Goal: Use online tool/utility

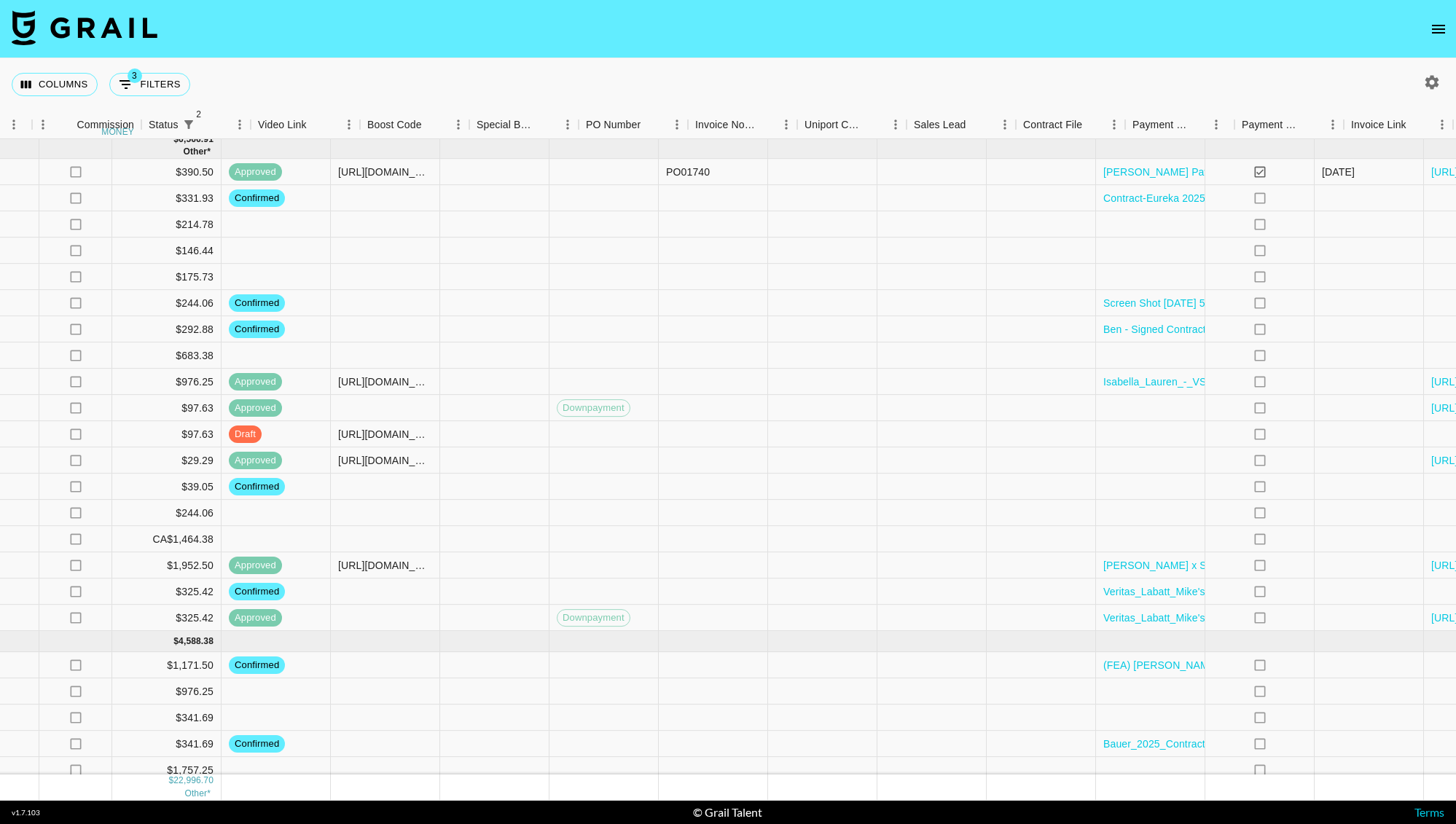
scroll to position [998, 1289]
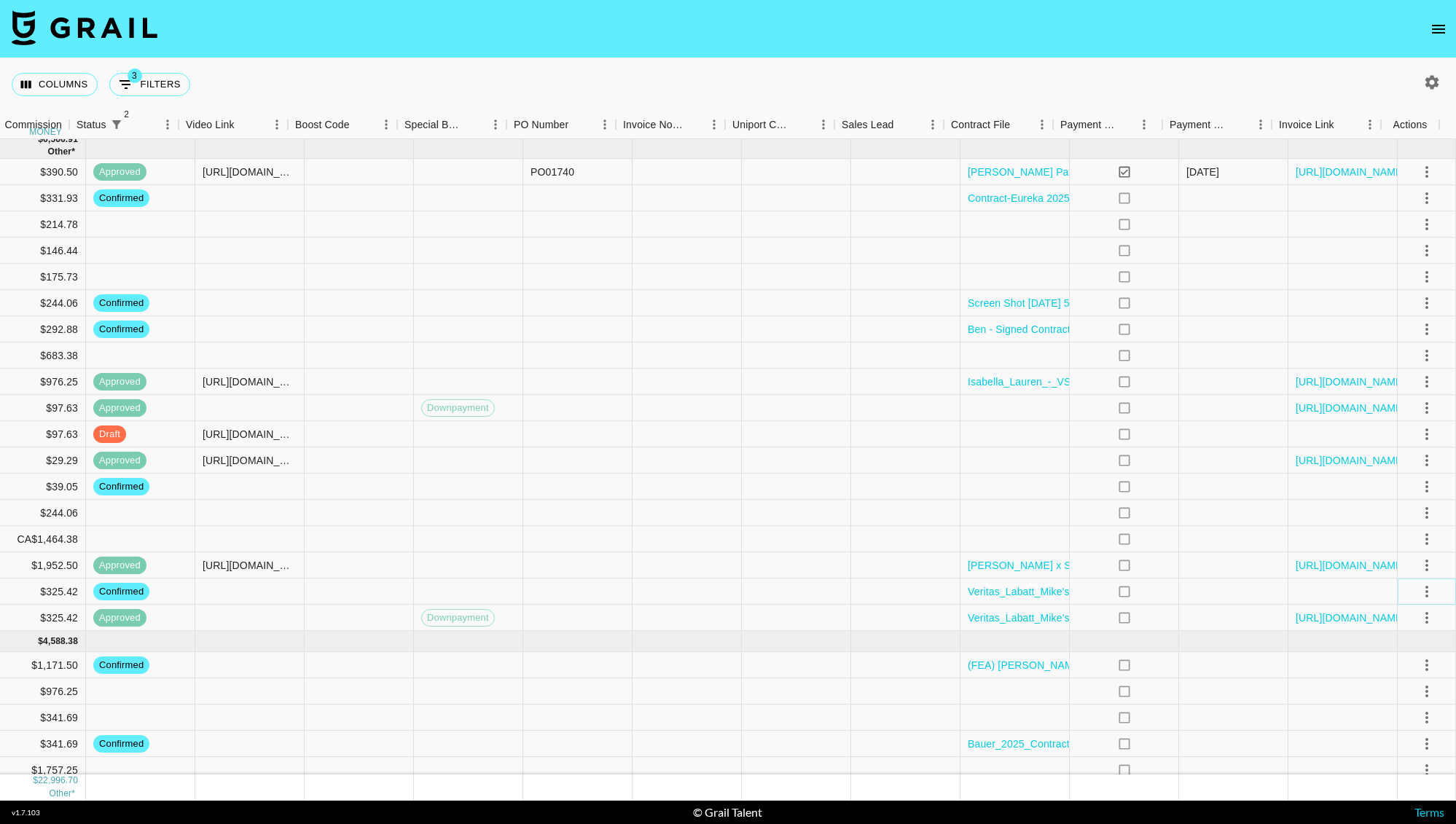
click at [1418, 593] on icon "select merge strategy" at bounding box center [1426, 592] width 17 height 17
click at [1389, 680] on li "Draft Created" at bounding box center [1408, 674] width 95 height 26
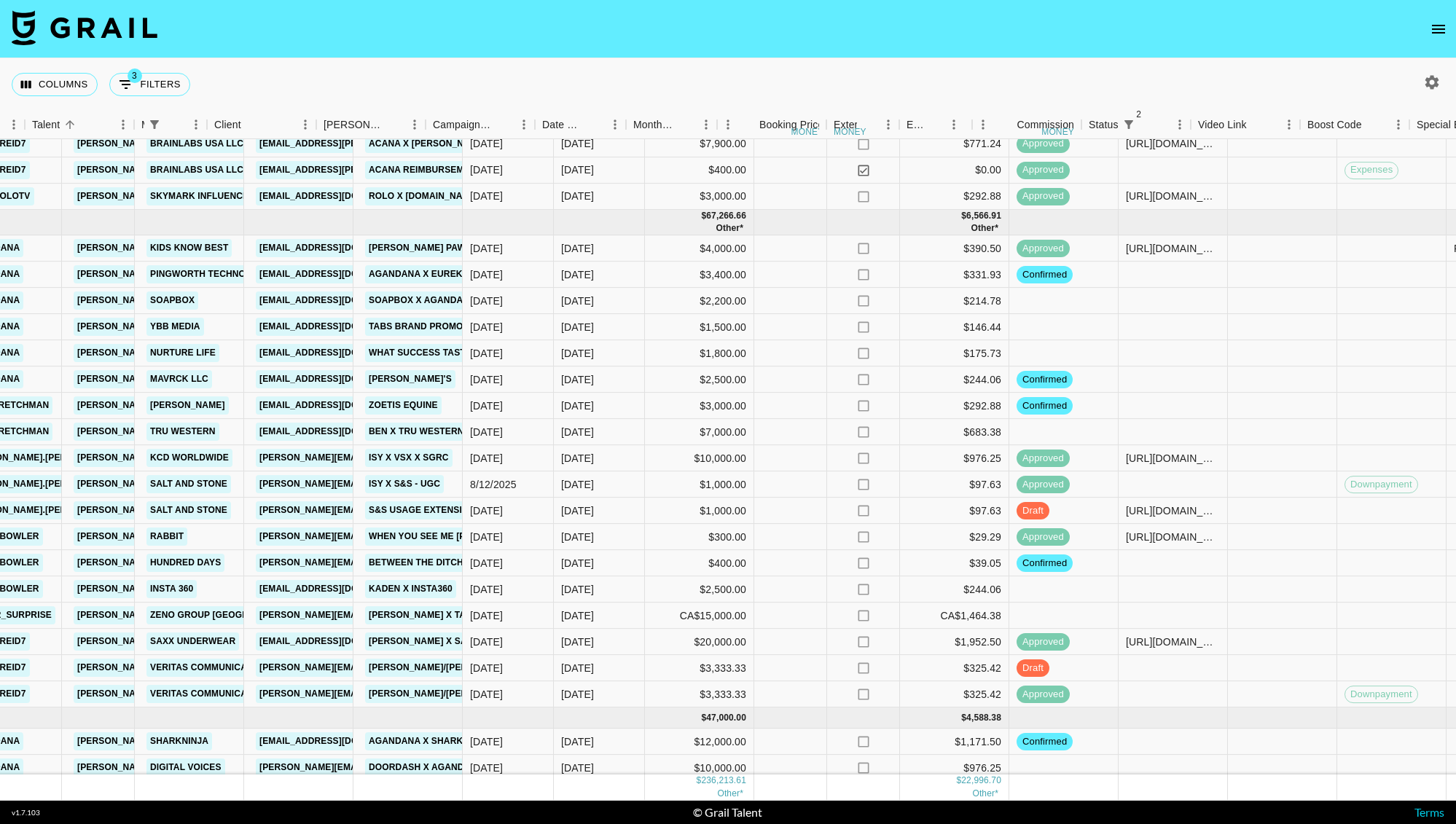
scroll to position [921, 483]
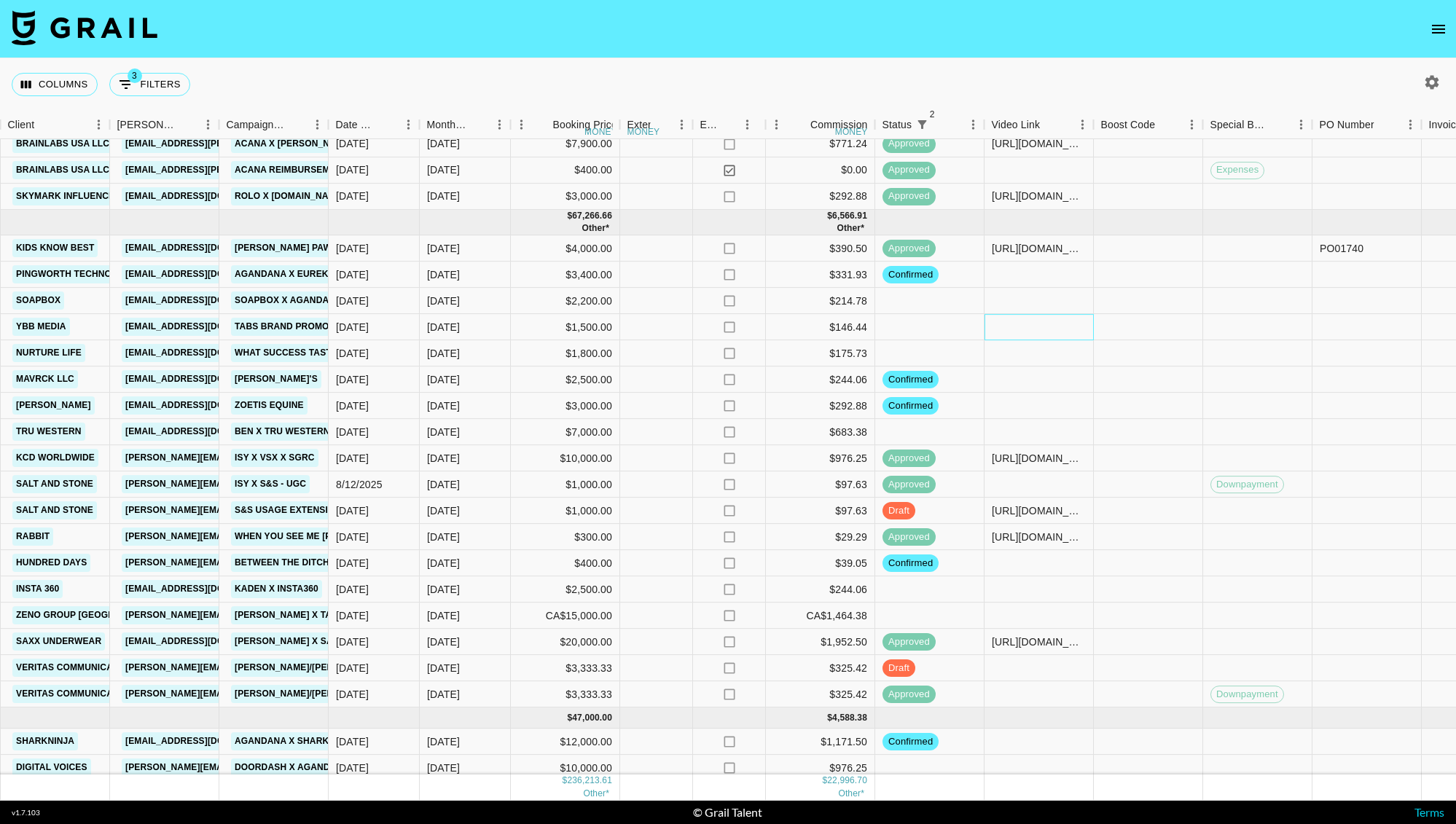
click at [1001, 328] on div at bounding box center [1039, 326] width 109 height 26
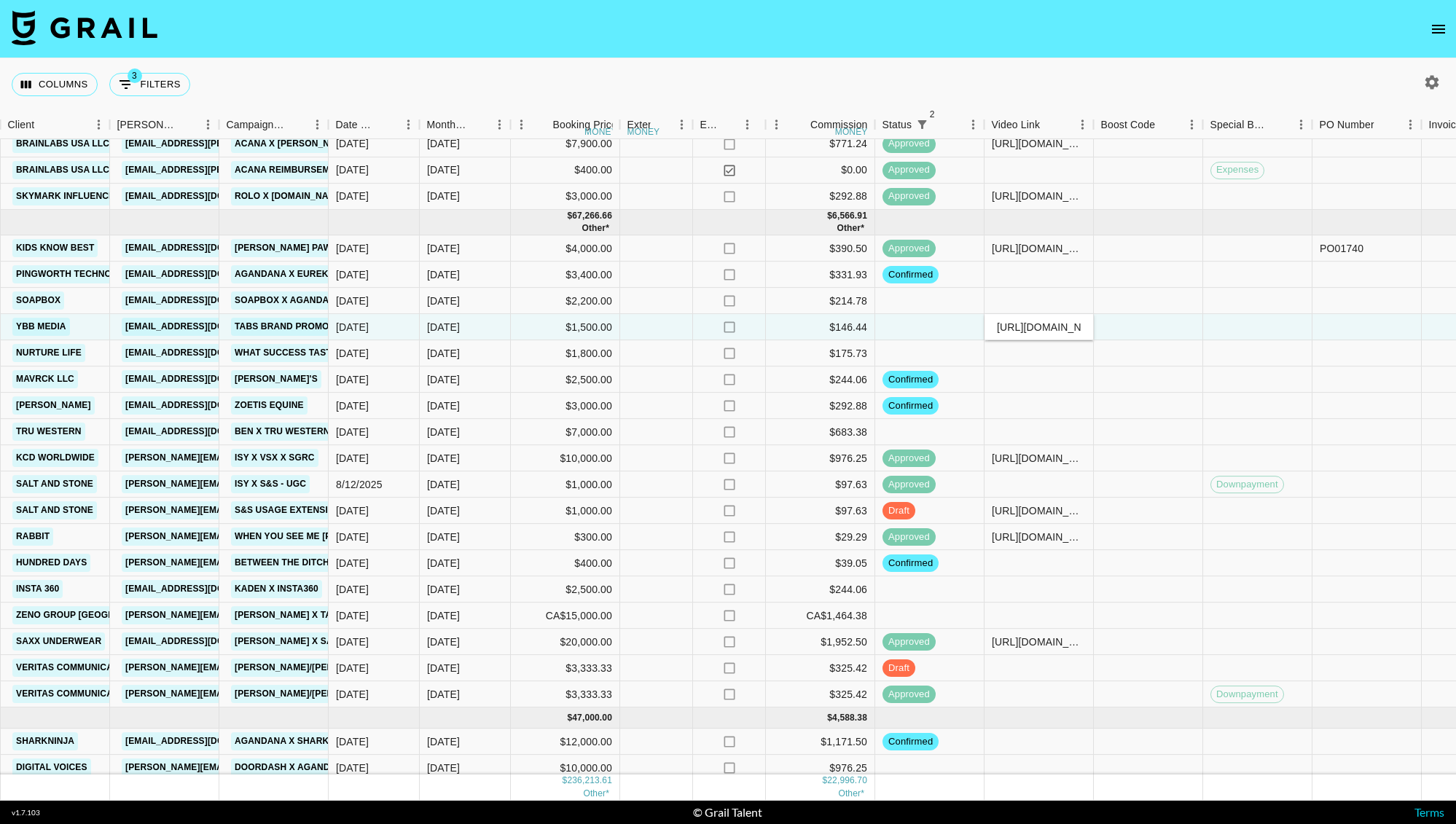
scroll to position [0, 352]
type input "[URL][DOMAIN_NAME]"
click at [1122, 327] on div at bounding box center [1148, 326] width 109 height 26
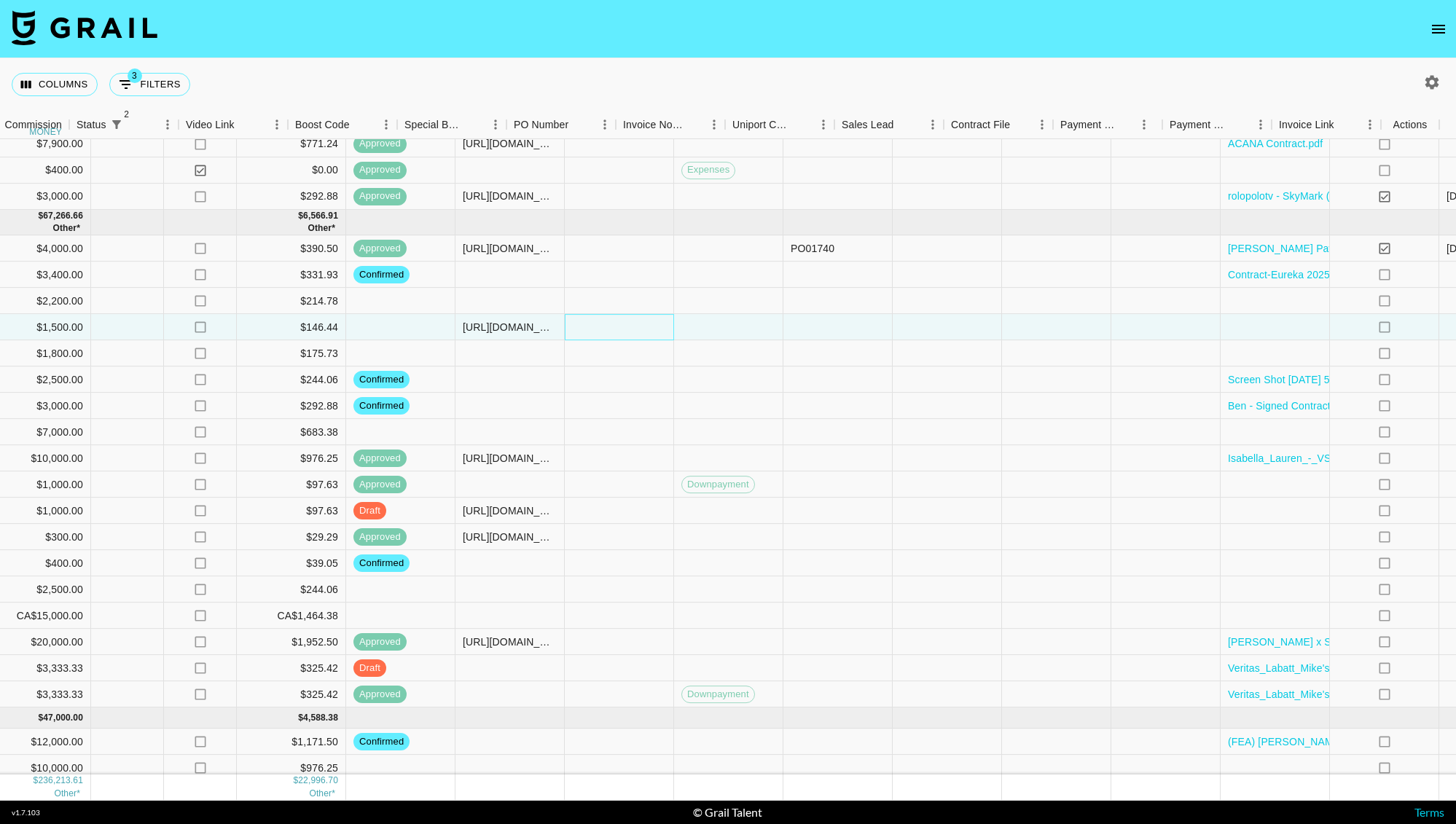
scroll to position [921, 1289]
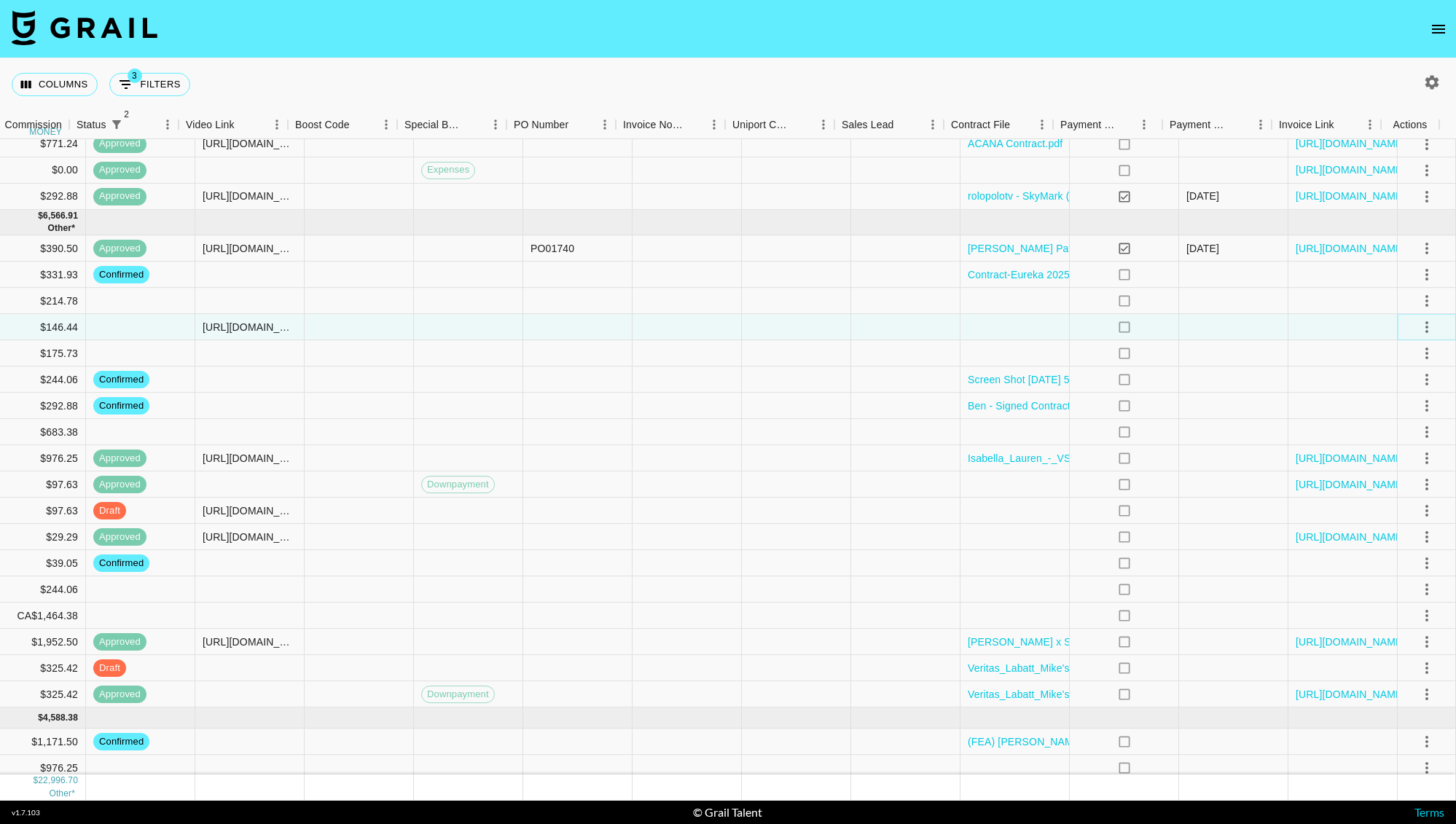
click at [1418, 330] on icon "select merge strategy" at bounding box center [1426, 327] width 17 height 17
click at [1397, 353] on li "Confirm" at bounding box center [1408, 357] width 95 height 26
click at [1384, 466] on div "Approve" at bounding box center [1395, 462] width 44 height 17
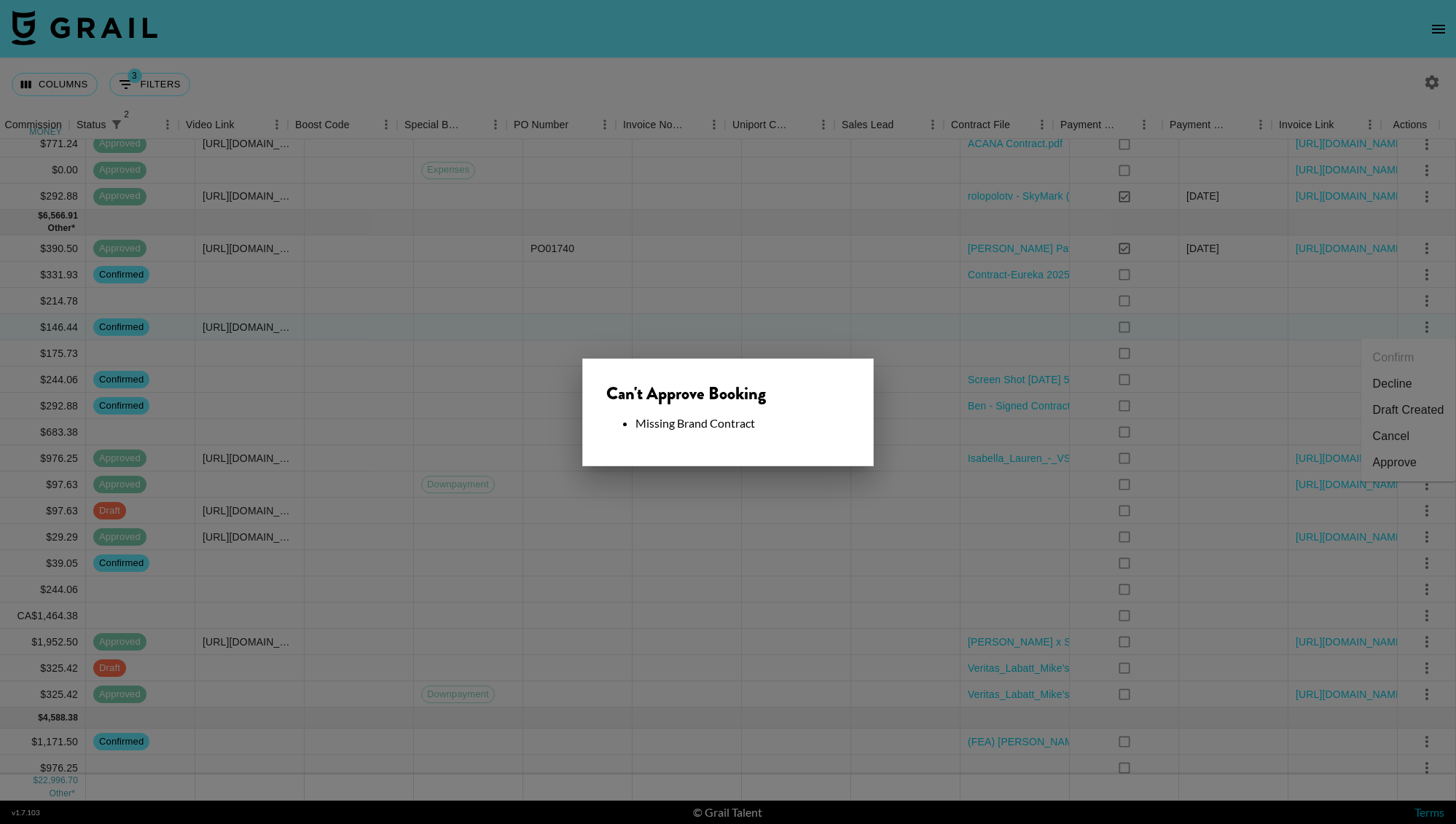
click at [895, 299] on div at bounding box center [728, 412] width 1456 height 824
